Goal: Find specific page/section: Find specific page/section

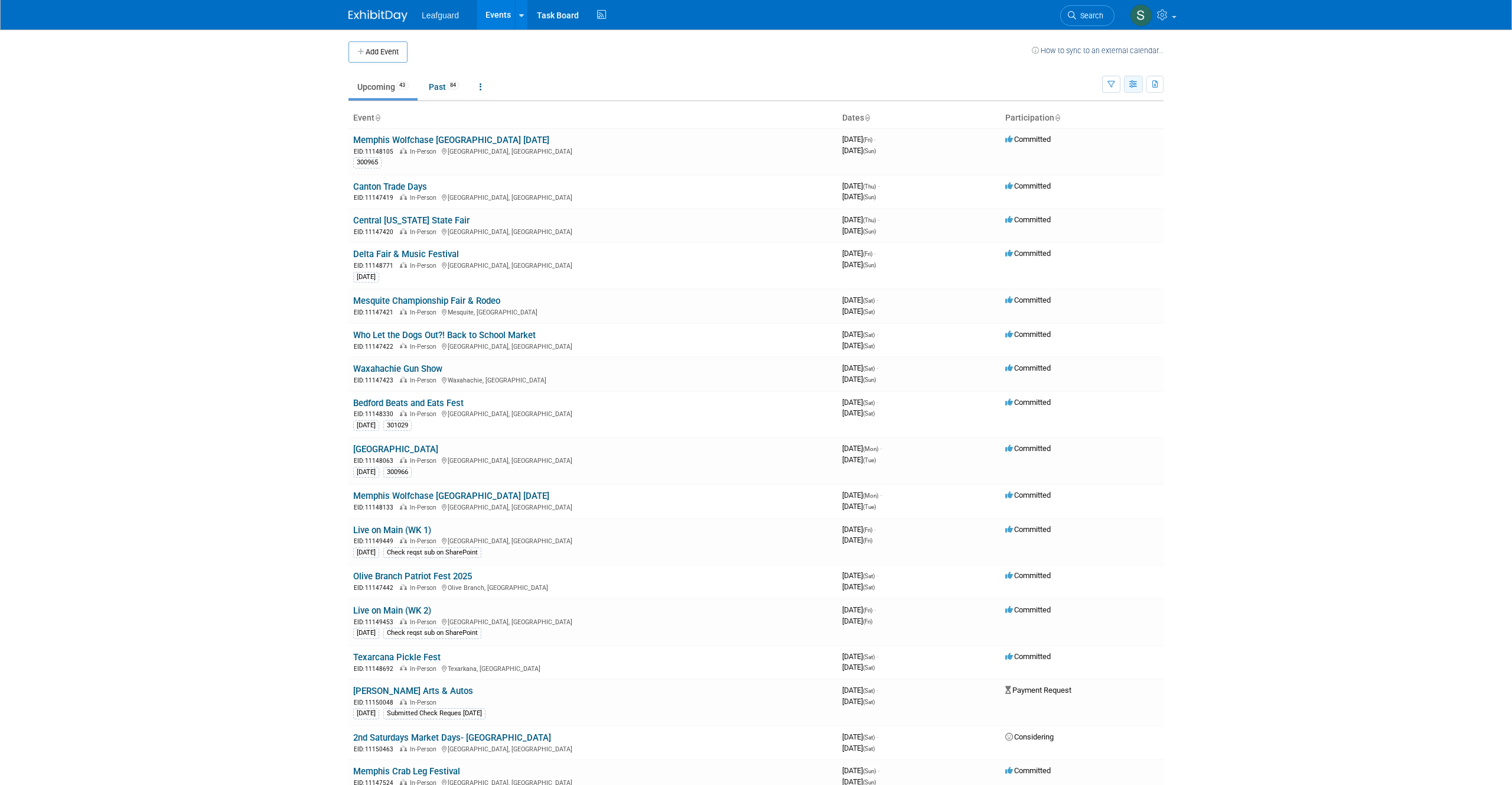
click at [1123, 82] on div "Show: All Events Just My Events Only show events that either I created, or I am…" at bounding box center [1133, 82] width 62 height 38
click at [1127, 82] on button "button" at bounding box center [1133, 84] width 19 height 17
click at [1111, 81] on icon "button" at bounding box center [1111, 85] width 8 height 8
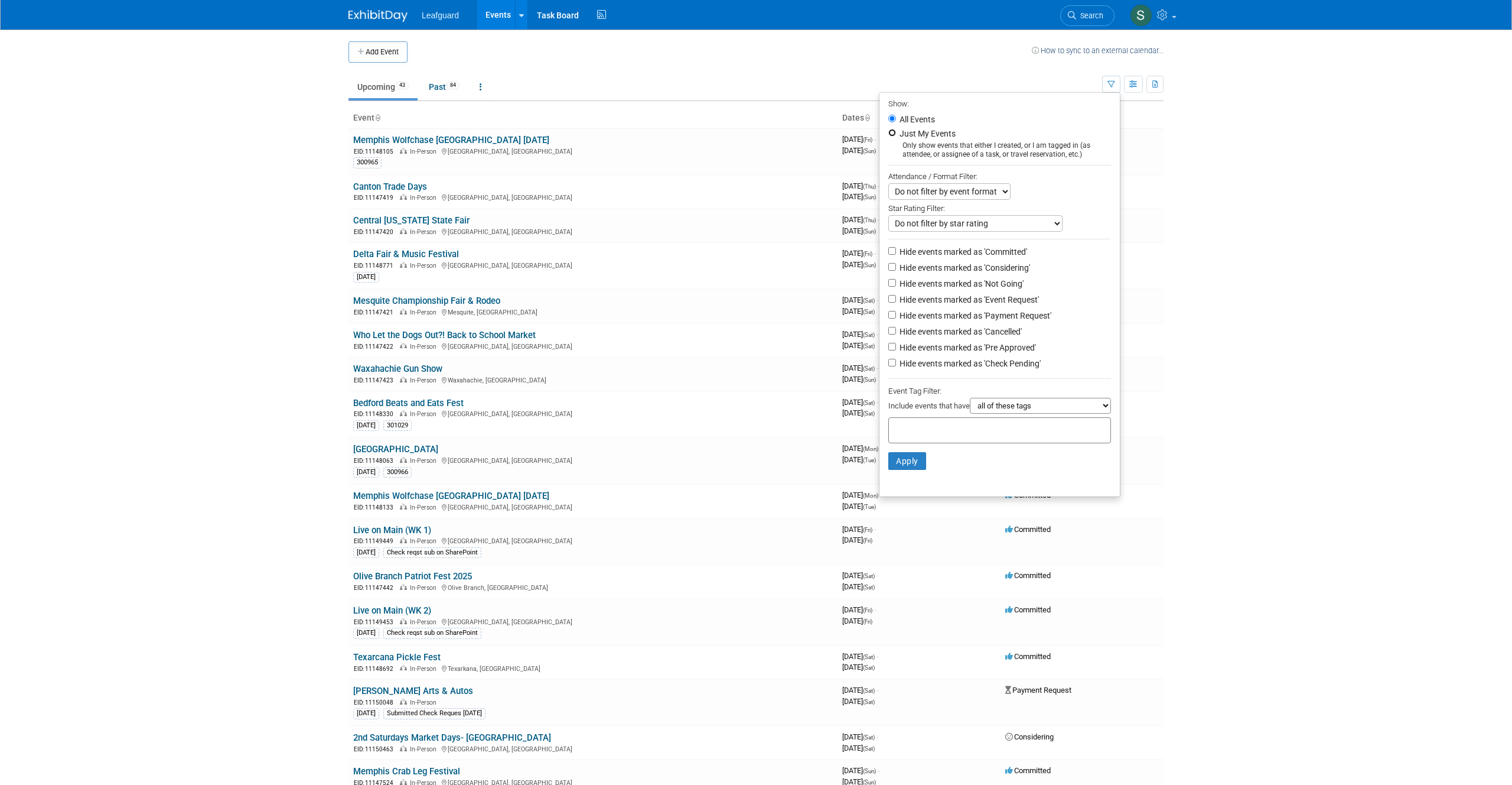
click at [888, 134] on input "Just My Events" at bounding box center [892, 133] width 8 height 8
radio input "true"
click at [902, 461] on button "Apply" at bounding box center [907, 461] width 38 height 18
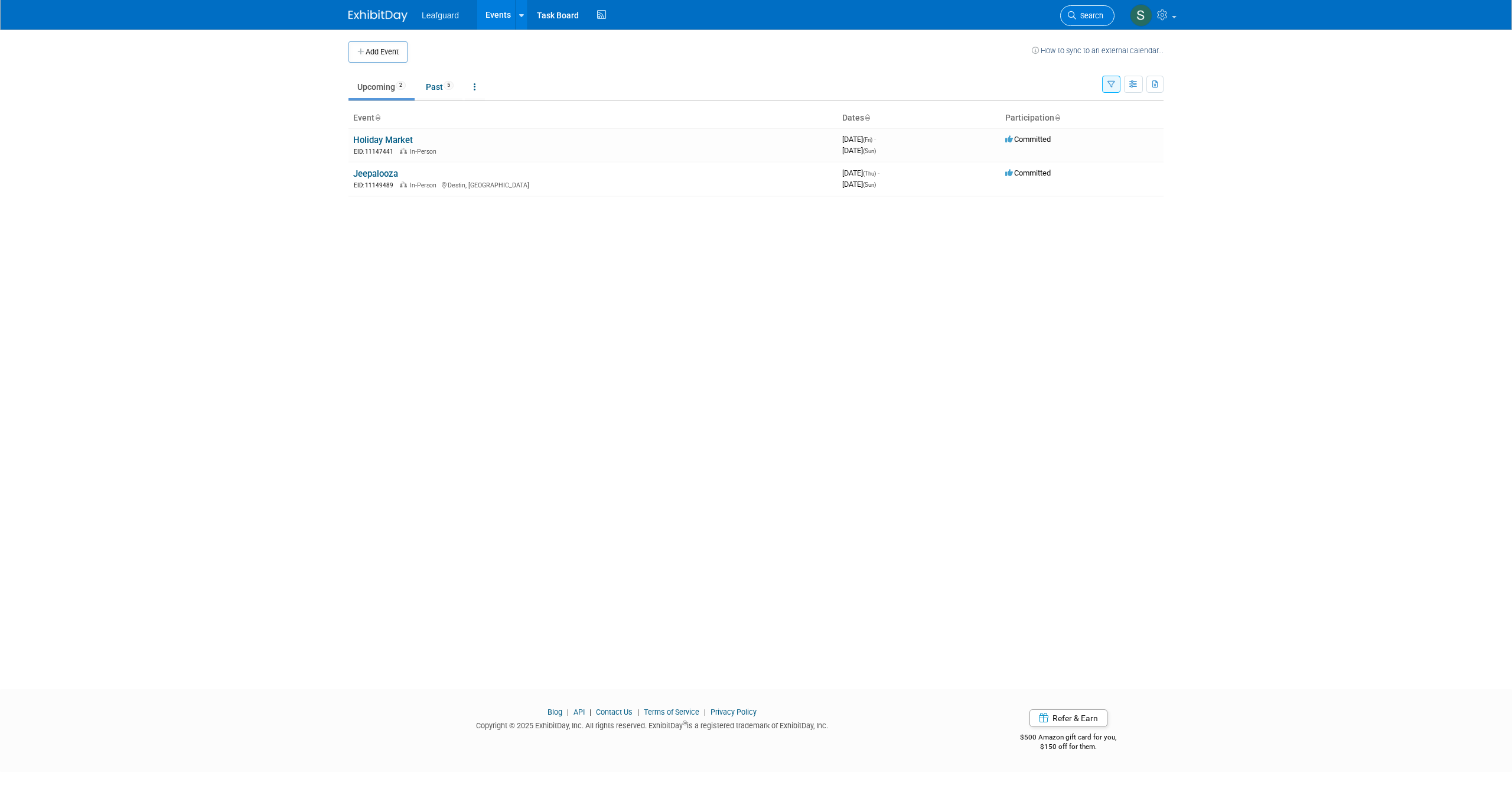
click at [1090, 11] on span "Search" at bounding box center [1089, 15] width 27 height 9
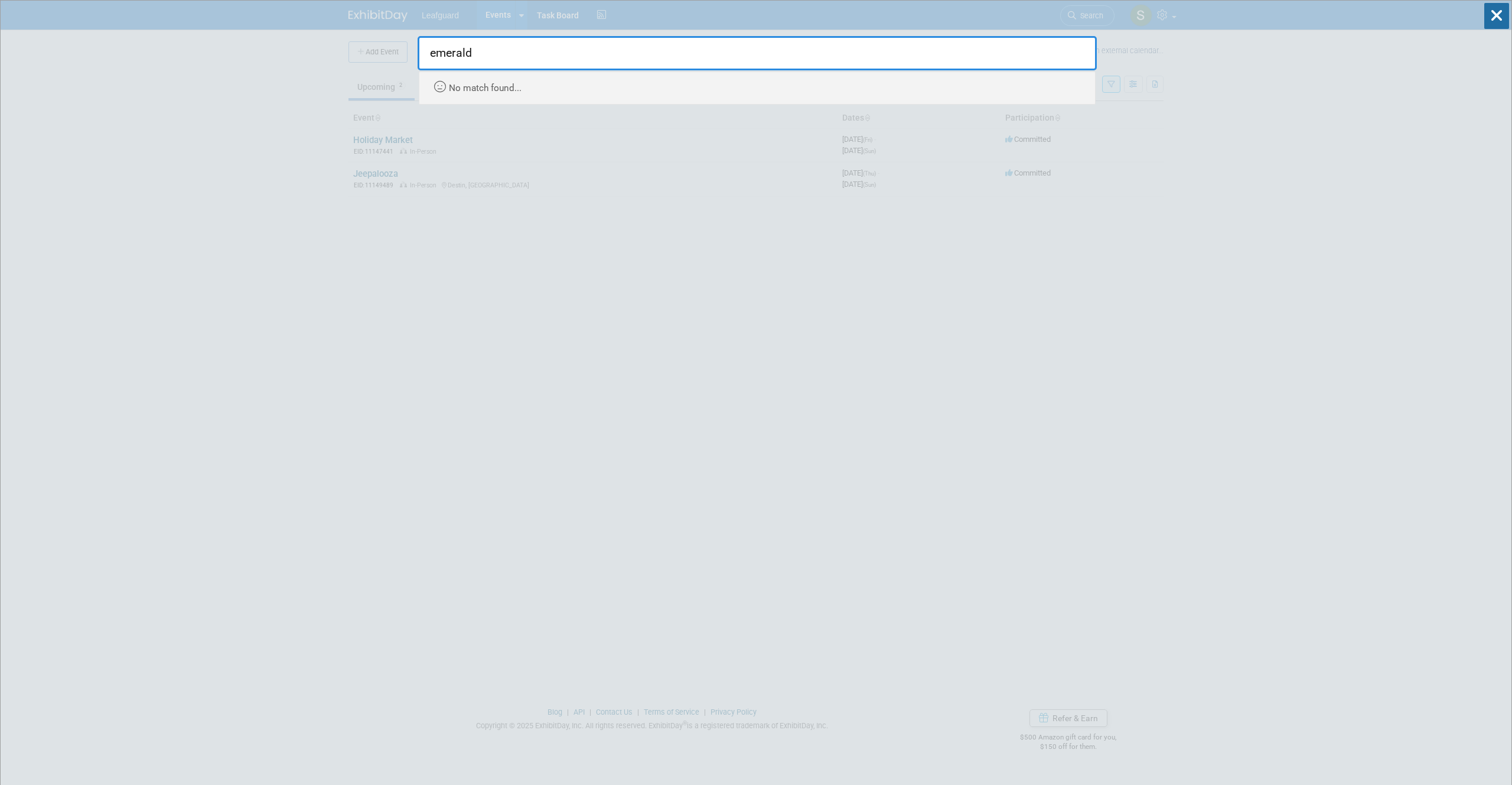
type input "emerald"
